Goal: Register for event/course

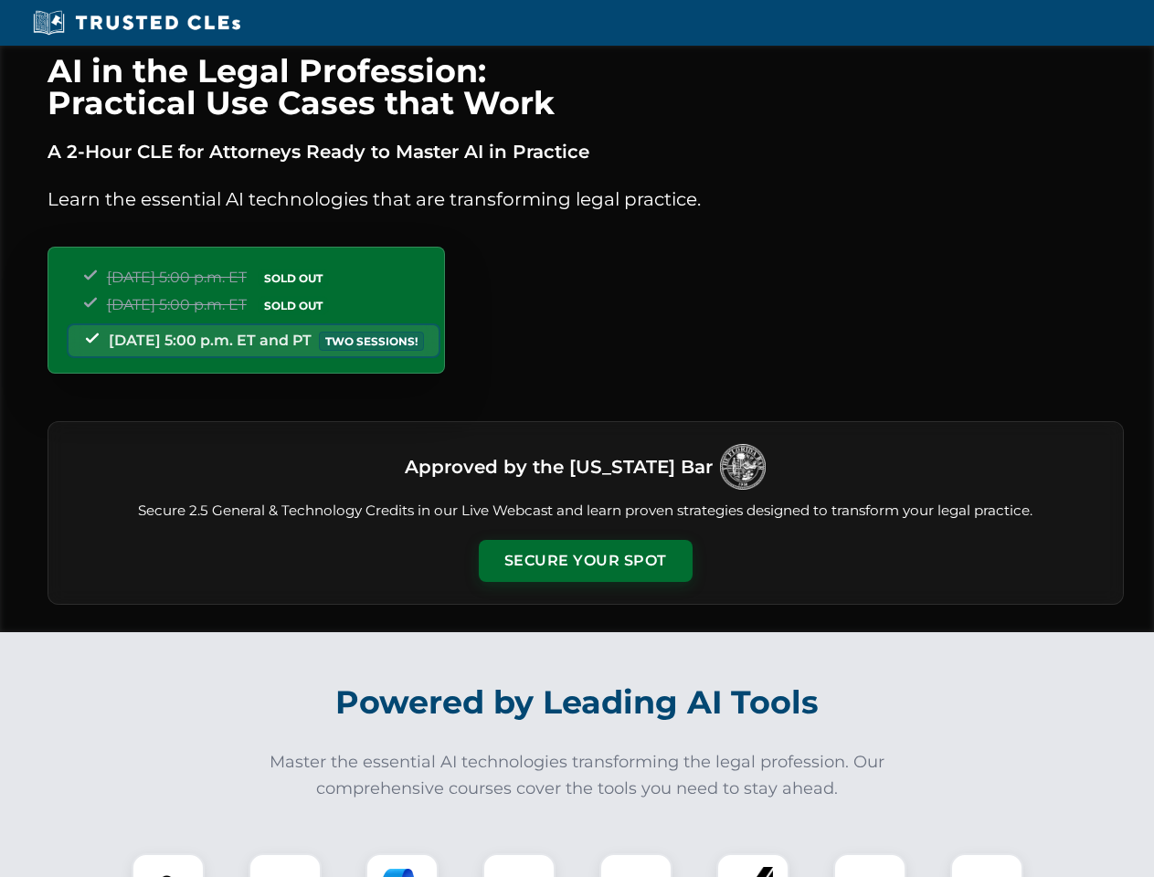
click at [585, 561] on button "Secure Your Spot" at bounding box center [586, 561] width 214 height 42
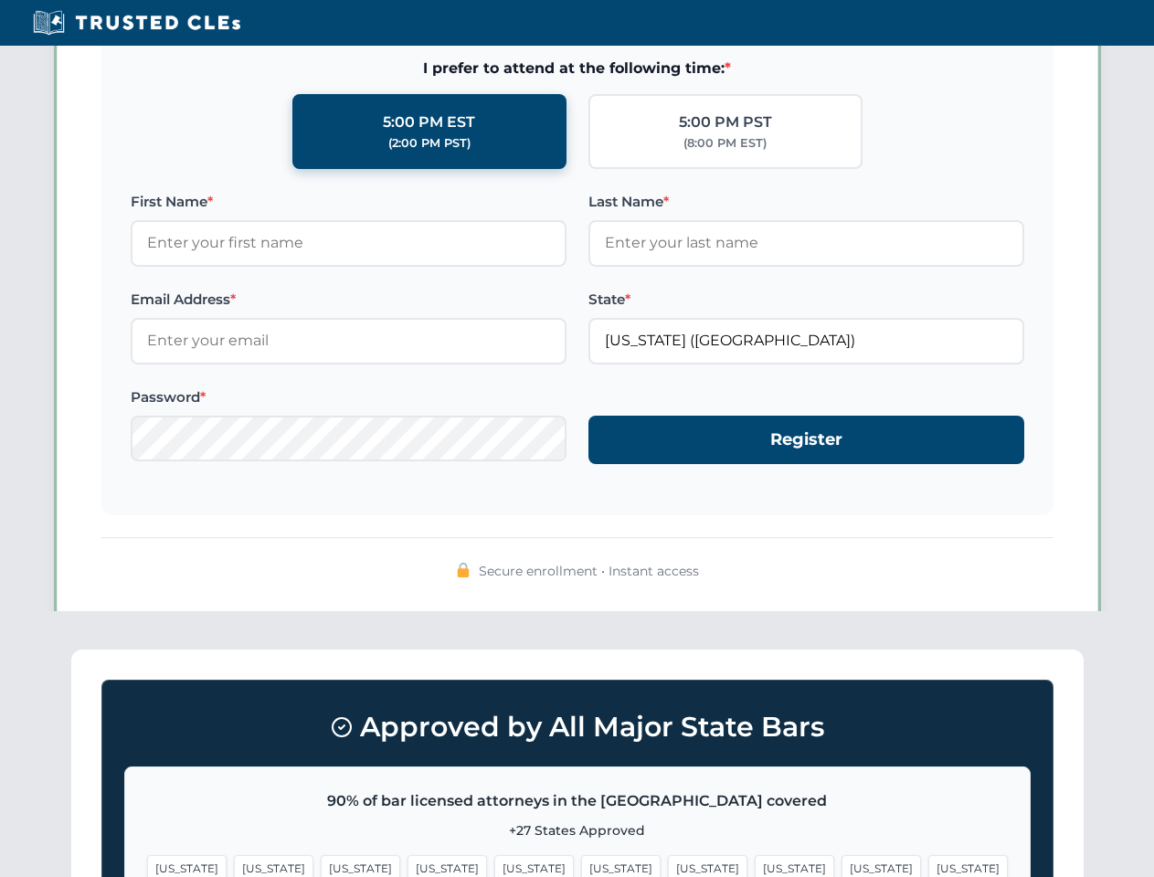
click at [581, 865] on span "[US_STATE]" at bounding box center [620, 868] width 79 height 26
click at [668, 865] on span "[US_STATE]" at bounding box center [707, 868] width 79 height 26
click at [841, 865] on span "[US_STATE]" at bounding box center [880, 868] width 79 height 26
